Goal: Complete application form: Complete application form

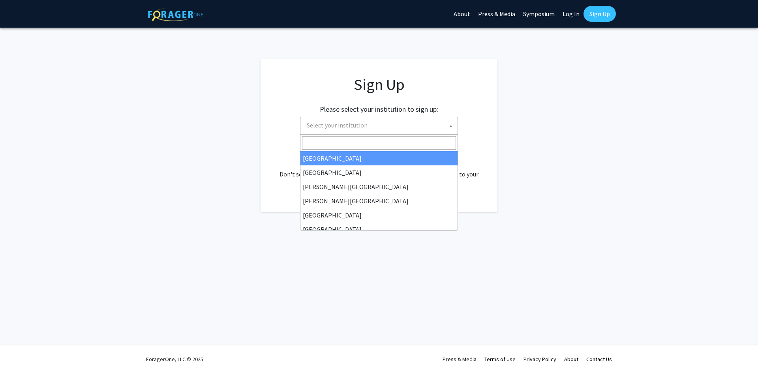
click at [384, 131] on span "Select your institution" at bounding box center [381, 125] width 154 height 16
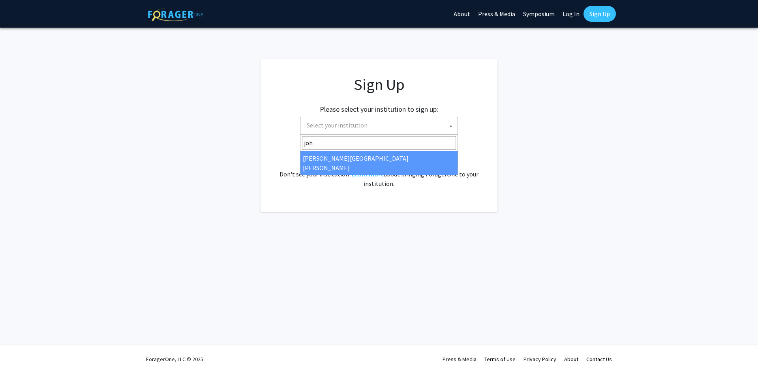
type input "joh"
select select "1"
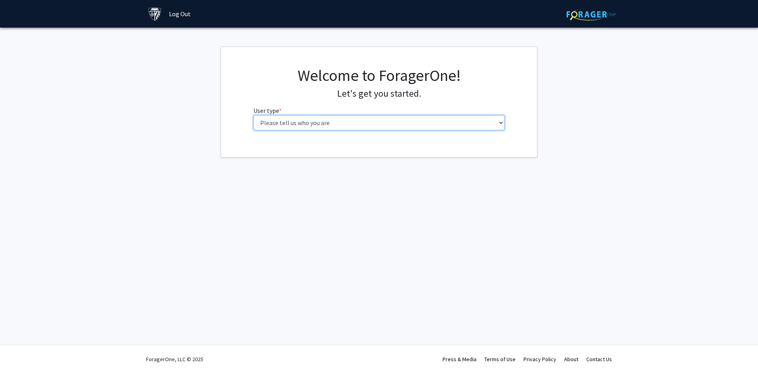
click at [418, 126] on select "Please tell us who you are Undergraduate Student Master's Student Doctoral Cand…" at bounding box center [380, 122] width 252 height 15
select select "2: masters"
click at [254, 115] on select "Please tell us who you are Undergraduate Student Master's Student Doctoral Cand…" at bounding box center [380, 122] width 252 height 15
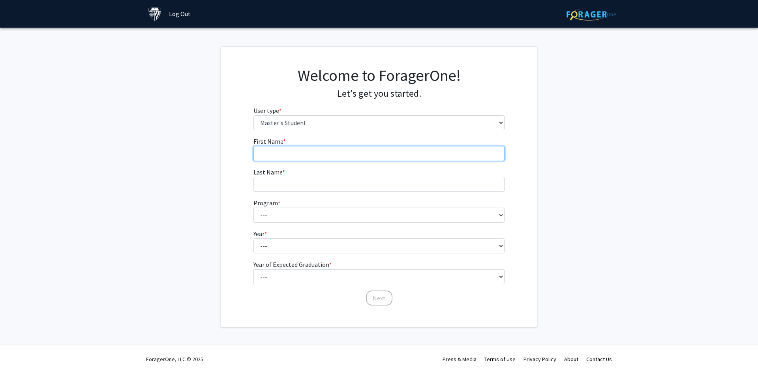
click at [367, 161] on input "First Name * required" at bounding box center [380, 153] width 252 height 15
type input "[PERSON_NAME]"
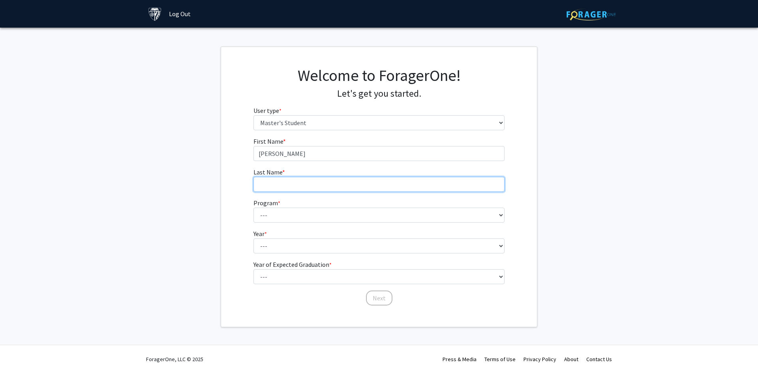
type input "[PERSON_NAME]"
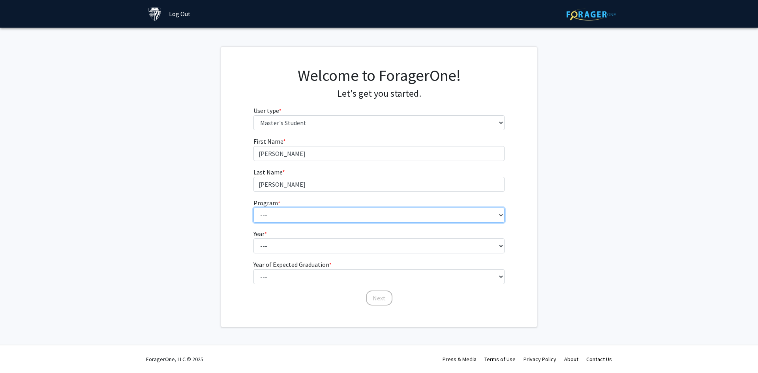
click at [277, 218] on select "--- Anatomy Education Applied and Computational Mathematics Applied Biomedical …" at bounding box center [380, 215] width 252 height 15
select select "74: 62"
click at [254, 208] on select "--- Anatomy Education Applied and Computational Mathematics Applied Biomedical …" at bounding box center [380, 215] width 252 height 15
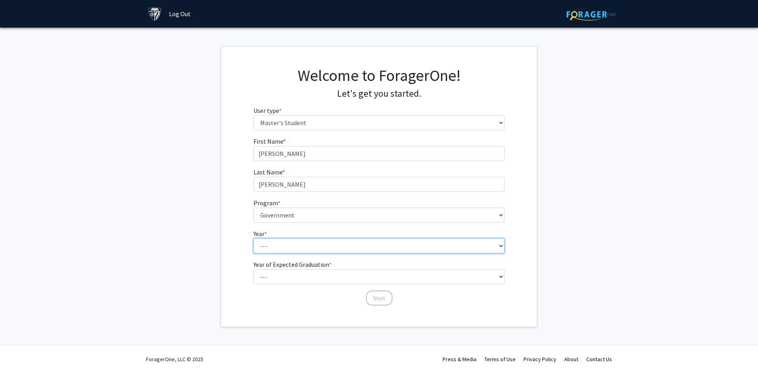
click at [285, 245] on select "--- First Year Second Year" at bounding box center [380, 246] width 252 height 15
select select "1: first_year"
click at [254, 239] on select "--- First Year Second Year" at bounding box center [380, 246] width 252 height 15
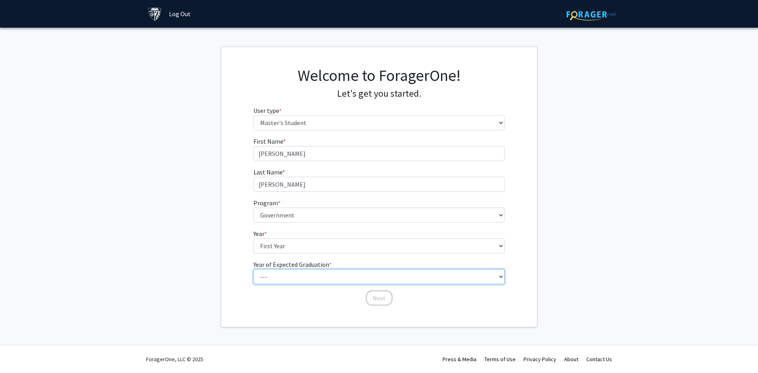
click at [286, 282] on select "--- 2025 2026 2027 2028 2029 2030 2031 2032 2033 2034" at bounding box center [380, 276] width 252 height 15
select select "3: 2027"
click at [254, 269] on select "--- 2025 2026 2027 2028 2029 2030 2031 2032 2033 2034" at bounding box center [380, 276] width 252 height 15
click at [379, 303] on button "Next" at bounding box center [379, 298] width 26 height 15
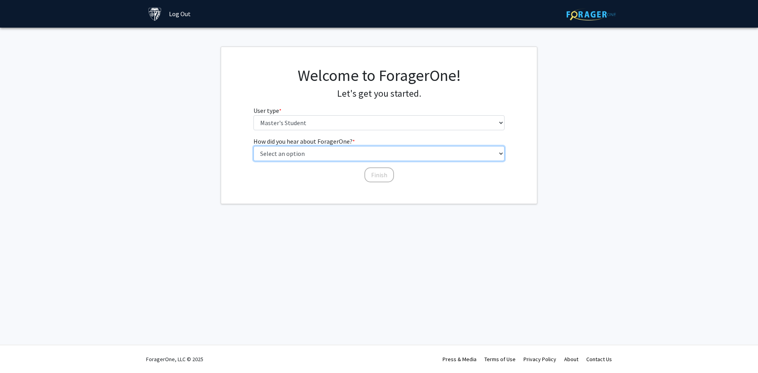
click at [336, 154] on select "Select an option Peer/student recommendation Faculty/staff recommendation Unive…" at bounding box center [380, 153] width 252 height 15
select select "3: university_website"
click at [254, 146] on select "Select an option Peer/student recommendation Faculty/staff recommendation Unive…" at bounding box center [380, 153] width 252 height 15
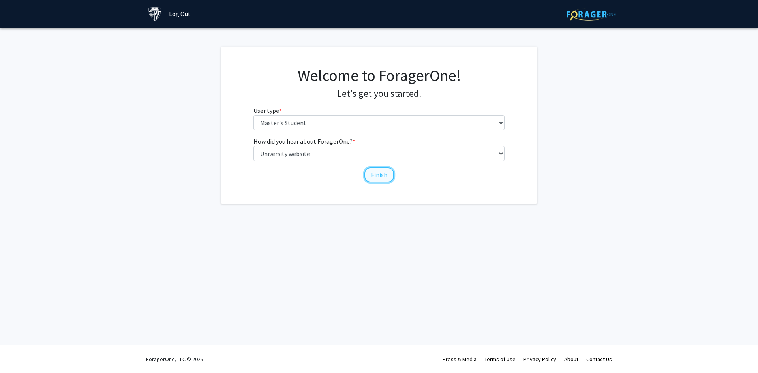
click at [378, 175] on button "Finish" at bounding box center [380, 174] width 30 height 15
